Goal: Information Seeking & Learning: Learn about a topic

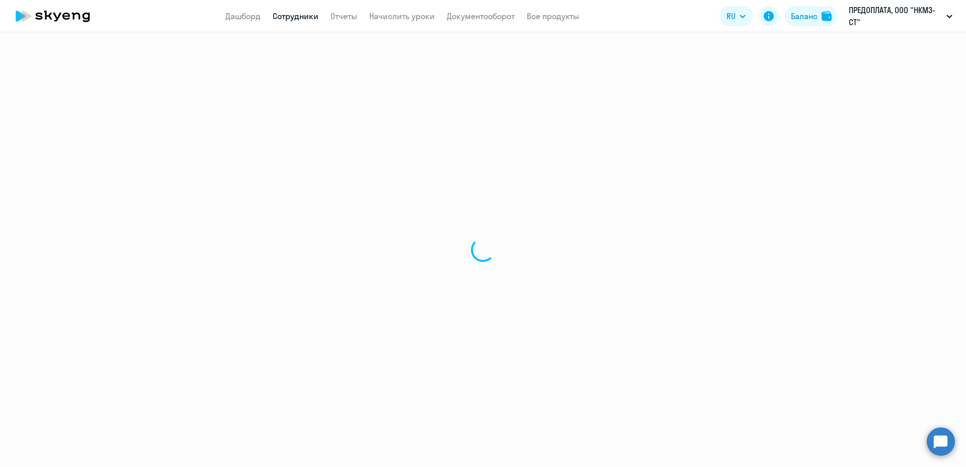
select select "30"
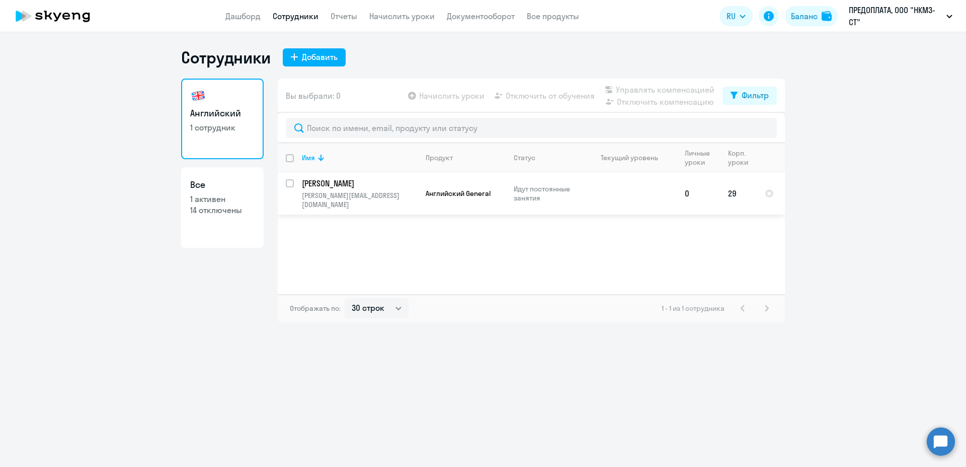
click at [356, 193] on p "[PERSON_NAME][EMAIL_ADDRESS][DOMAIN_NAME]" at bounding box center [359, 200] width 115 height 18
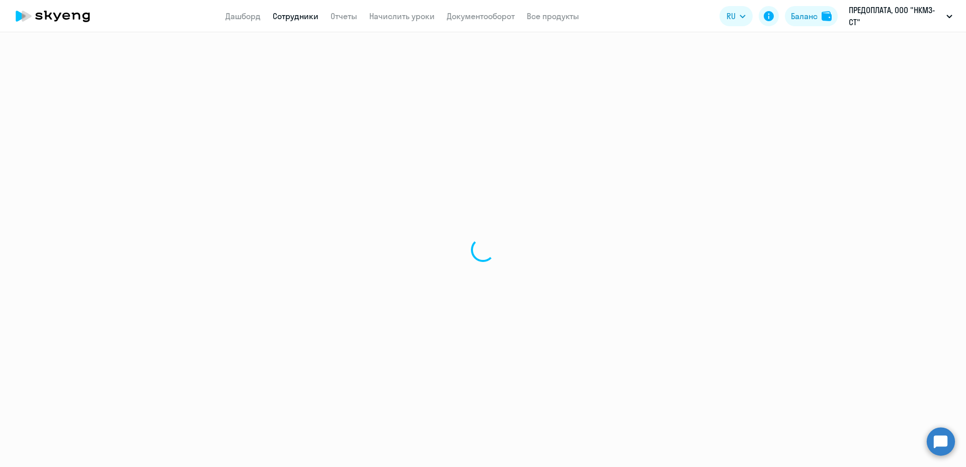
select select "english"
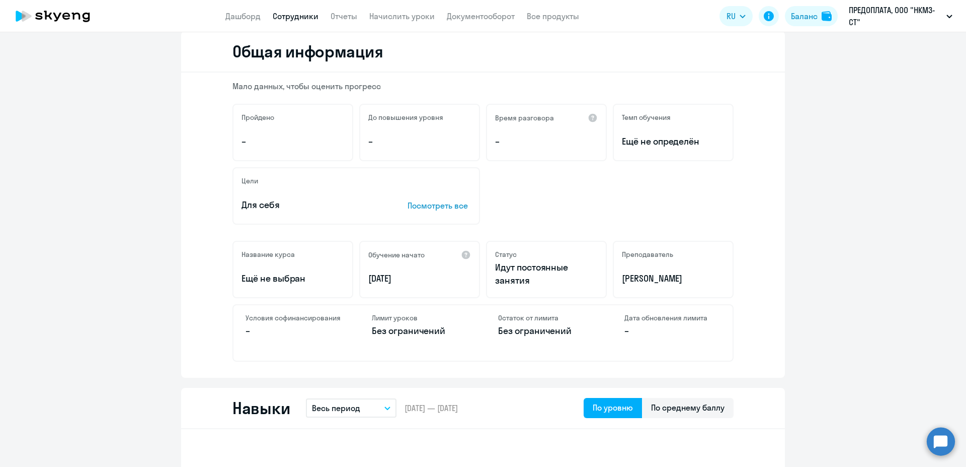
scroll to position [127, 0]
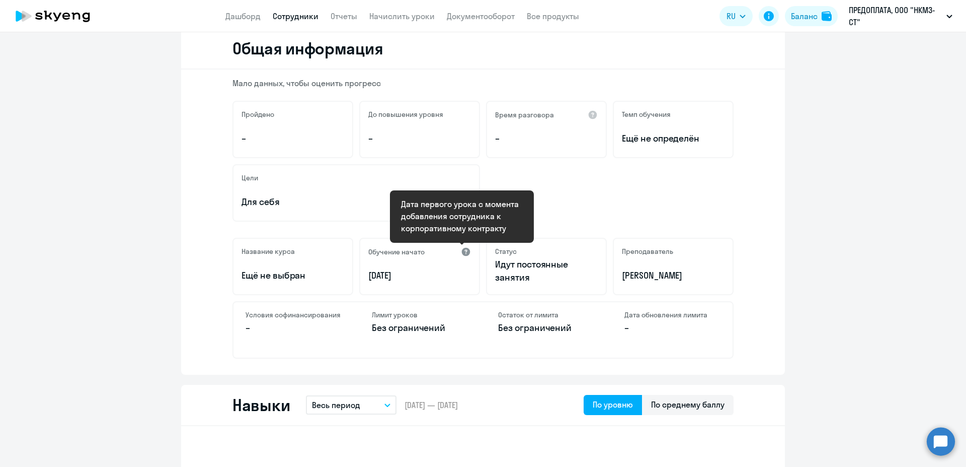
click at [461, 254] on div at bounding box center [466, 252] width 10 height 10
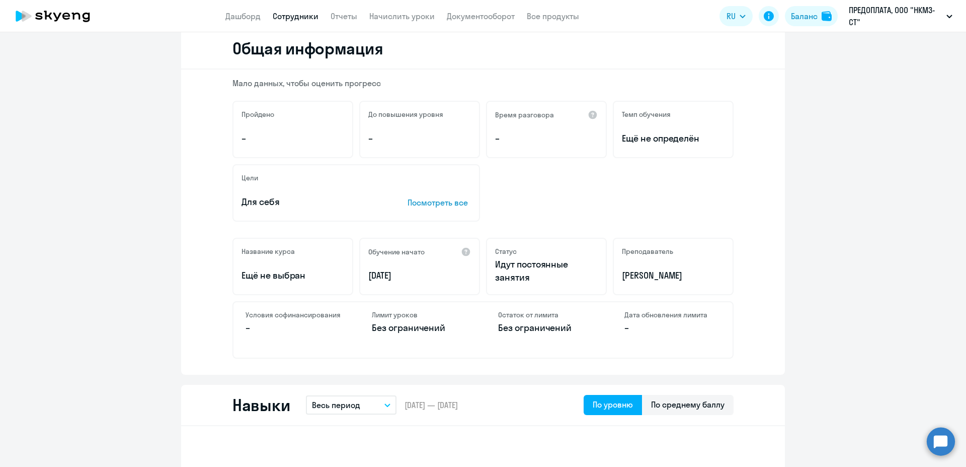
click at [420, 201] on p "Посмотреть все" at bounding box center [439, 202] width 63 height 12
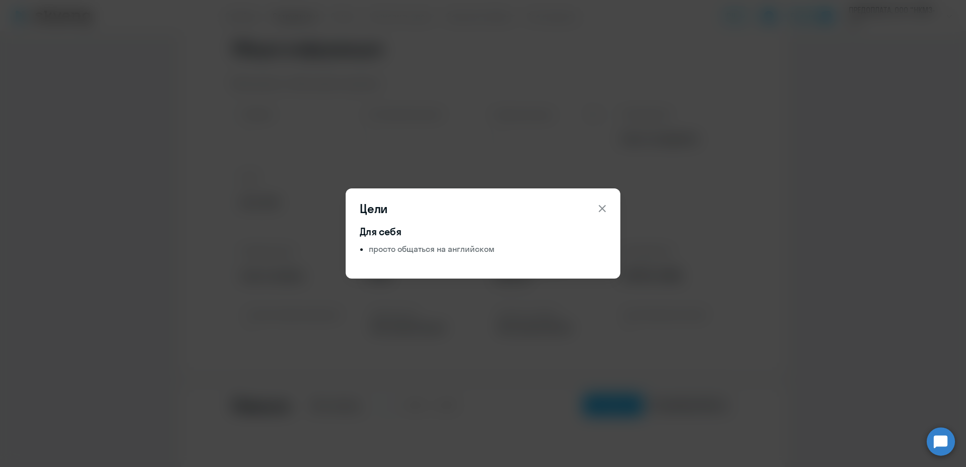
click at [598, 209] on icon at bounding box center [602, 208] width 12 height 12
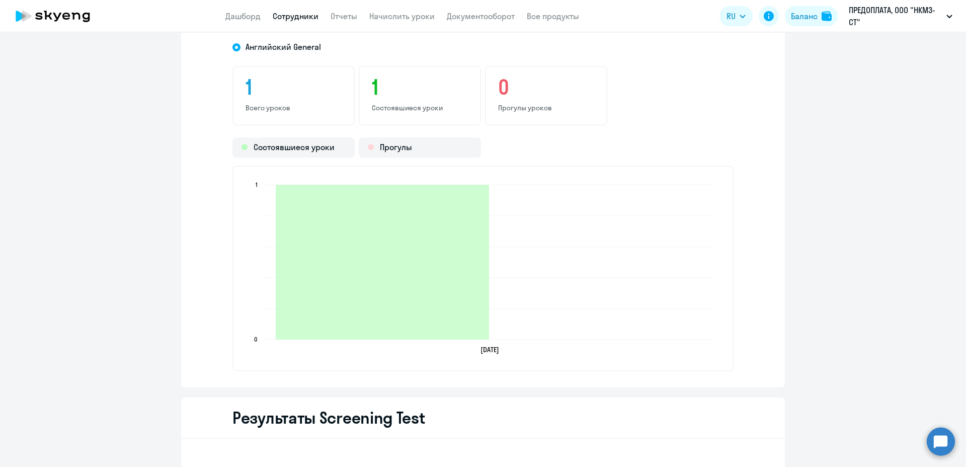
scroll to position [1127, 0]
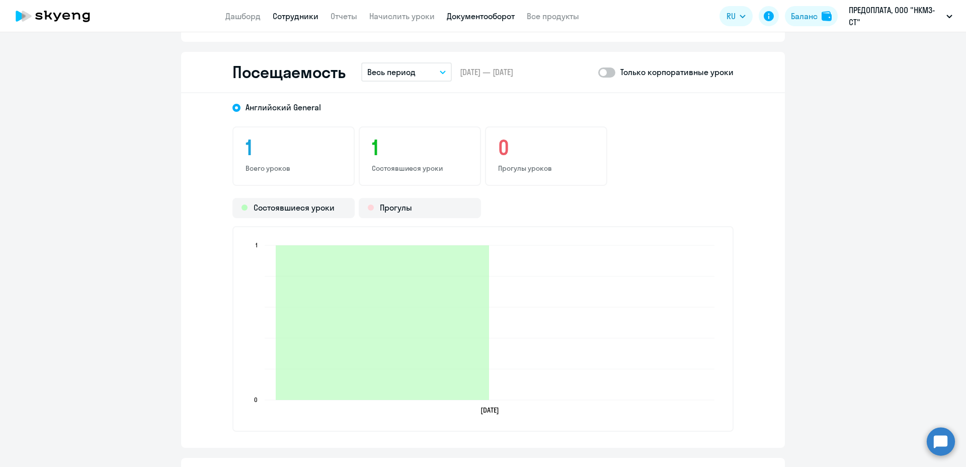
click at [474, 17] on link "Документооборот" at bounding box center [481, 16] width 68 height 10
